Goal: Transaction & Acquisition: Purchase product/service

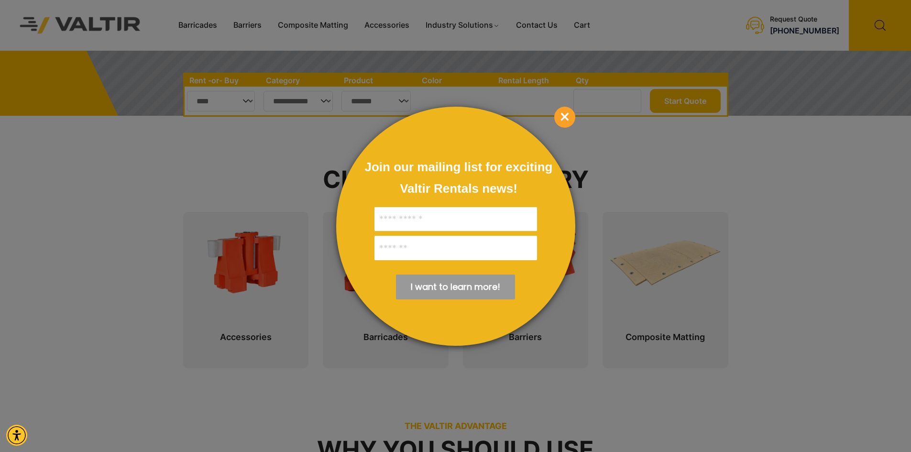
scroll to position [382, 0]
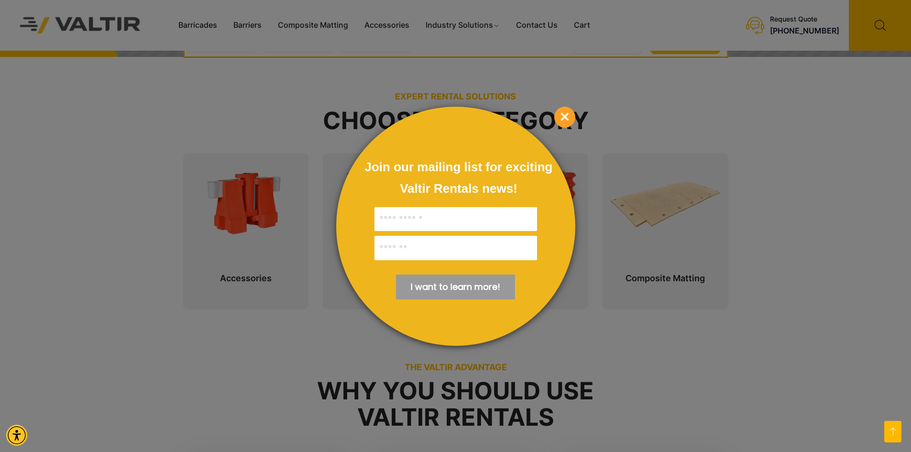
click at [566, 112] on span "×" at bounding box center [564, 117] width 21 height 21
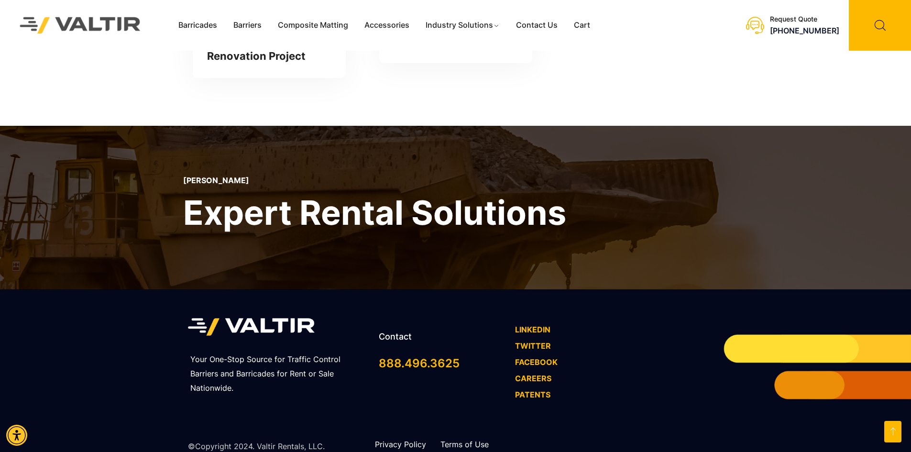
scroll to position [2806, 0]
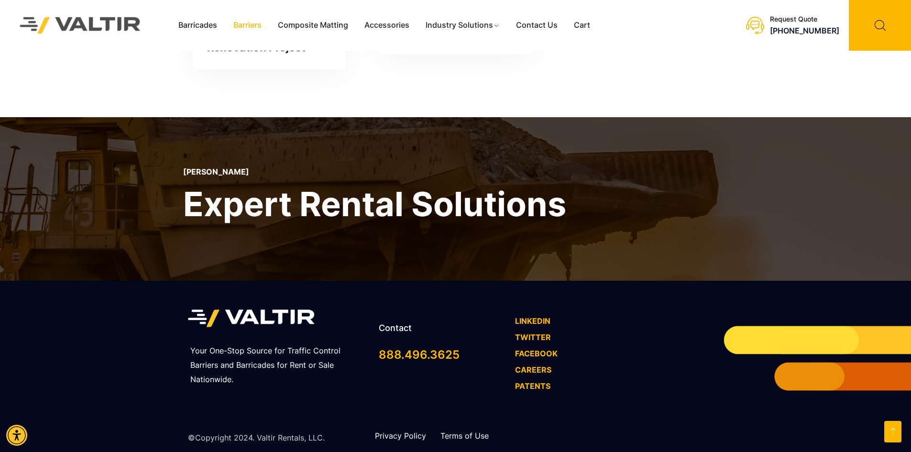
click at [244, 24] on link "Barriers" at bounding box center [247, 25] width 44 height 14
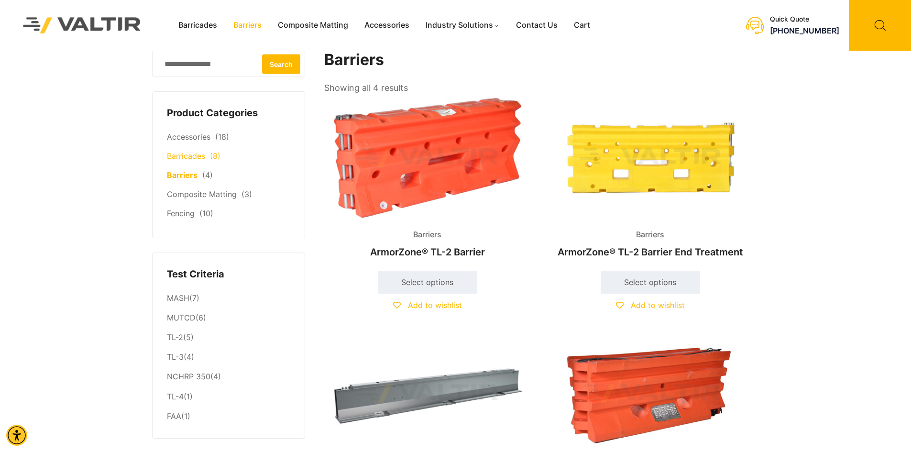
click at [179, 155] on link "Barricades" at bounding box center [186, 156] width 38 height 10
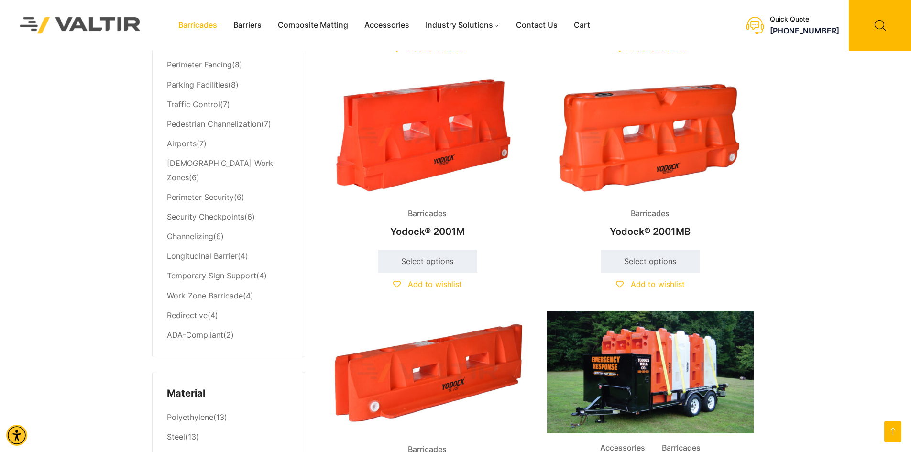
scroll to position [550, 0]
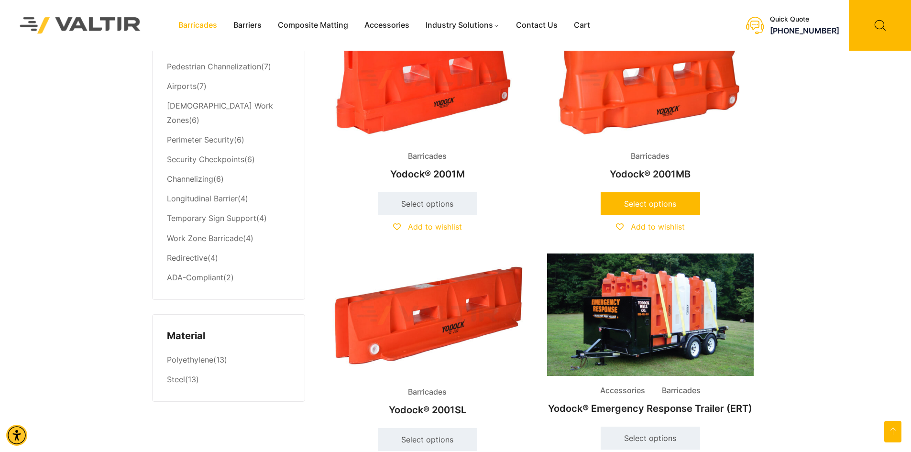
click at [674, 194] on link "Select options" at bounding box center [649, 203] width 99 height 23
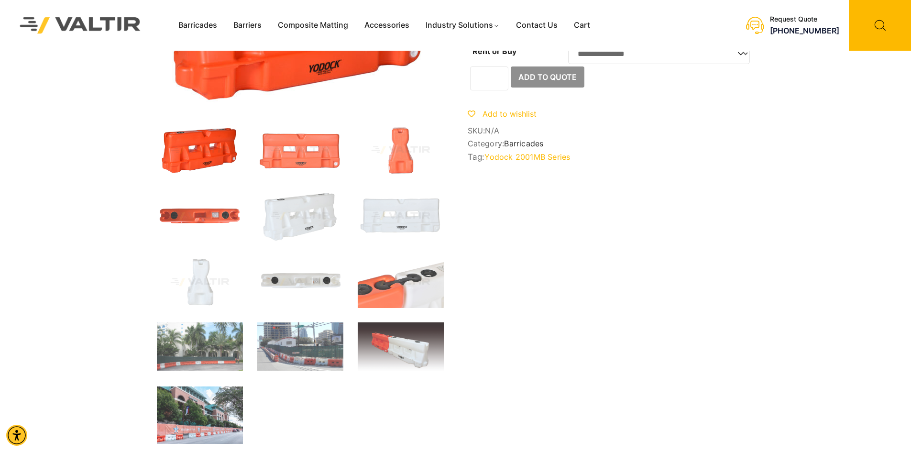
scroll to position [143, 0]
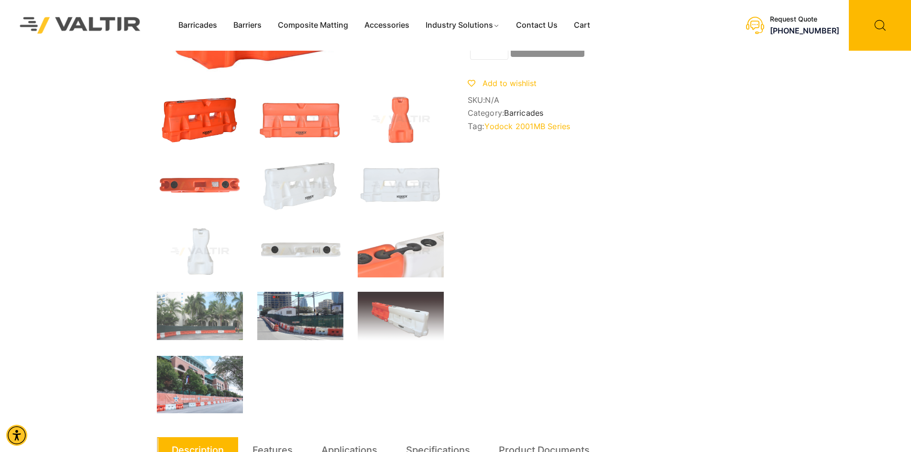
click at [308, 316] on img at bounding box center [300, 316] width 86 height 48
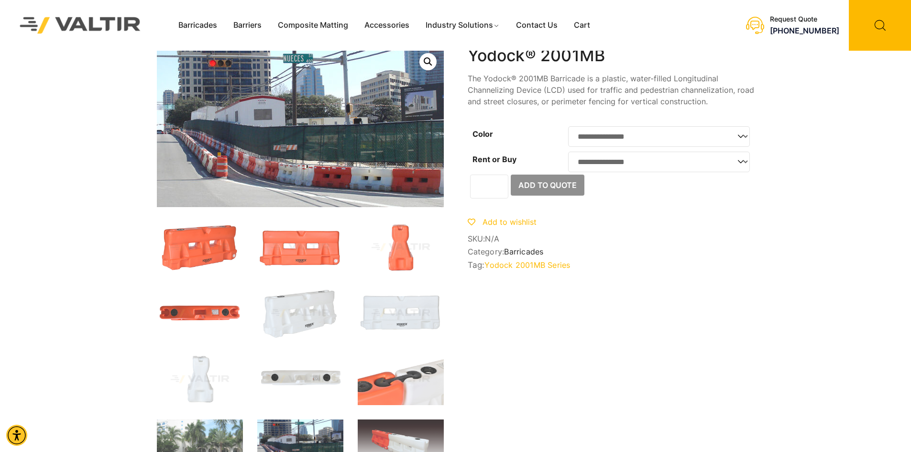
scroll to position [0, 0]
